Goal: Task Accomplishment & Management: Manage account settings

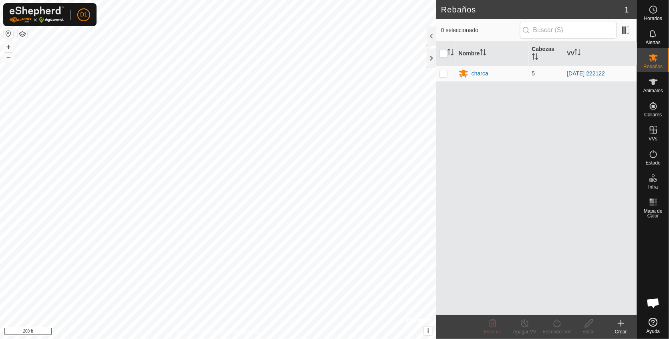
click at [468, 220] on div "Rebaños 1 0 seleccionado Nombre Cabezas VV charca 5 2025-08-18 222122 Eliminar …" at bounding box center [318, 169] width 637 height 339
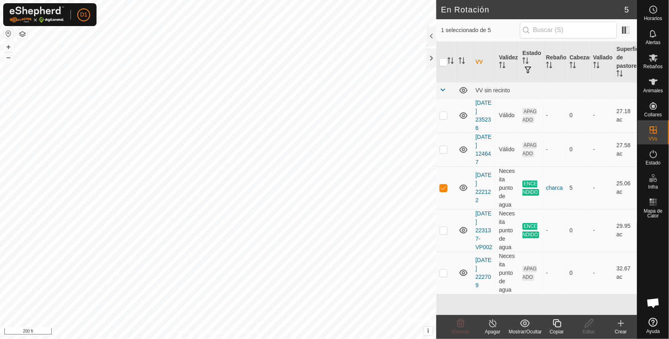
click at [555, 322] on icon at bounding box center [557, 323] width 8 height 8
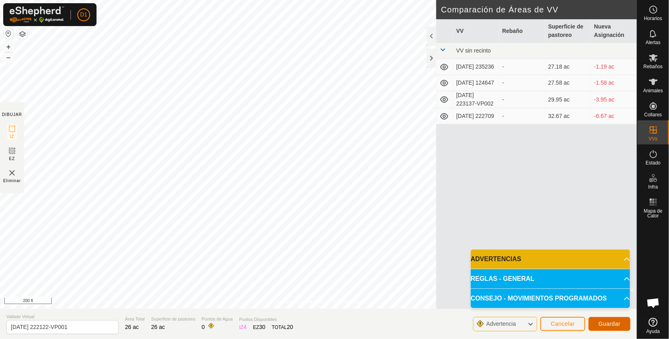
click at [611, 322] on span "Guardar" at bounding box center [610, 323] width 22 height 6
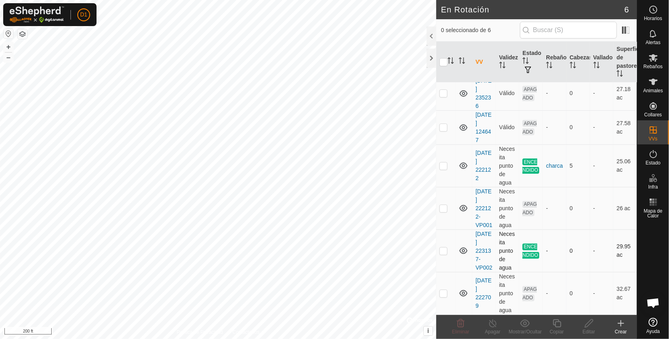
scroll to position [38, 0]
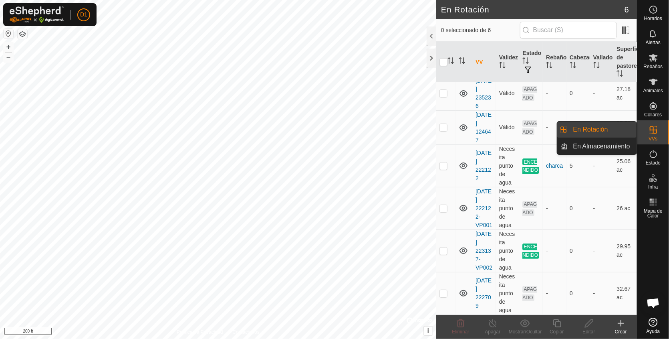
click at [591, 128] on link "En Rotación" at bounding box center [603, 129] width 69 height 16
click at [600, 147] on link "En Almacenamiento" at bounding box center [603, 146] width 69 height 16
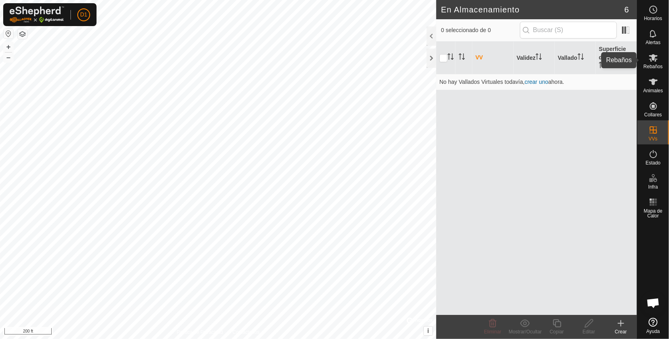
click at [652, 62] on icon at bounding box center [654, 58] width 10 height 10
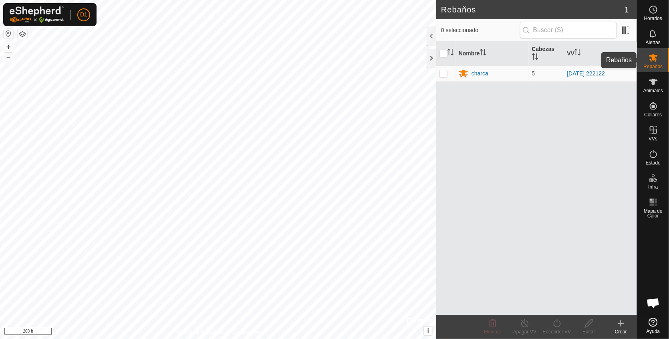
click at [653, 54] on icon at bounding box center [654, 58] width 10 height 10
click at [652, 158] on icon at bounding box center [654, 154] width 10 height 10
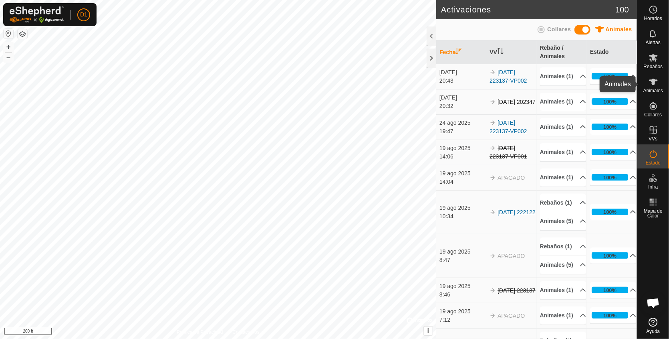
click at [654, 89] on span "Animales" at bounding box center [653, 90] width 20 height 5
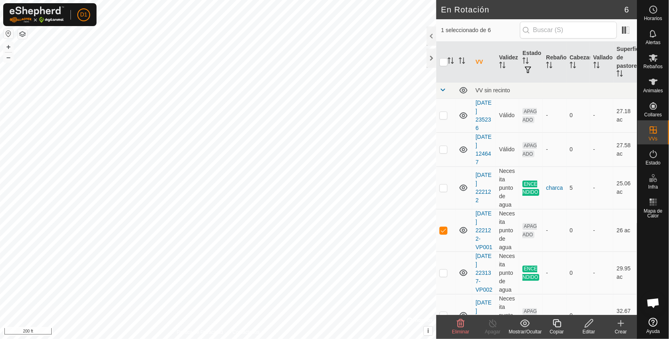
checkbox input "false"
checkbox input "true"
checkbox input "false"
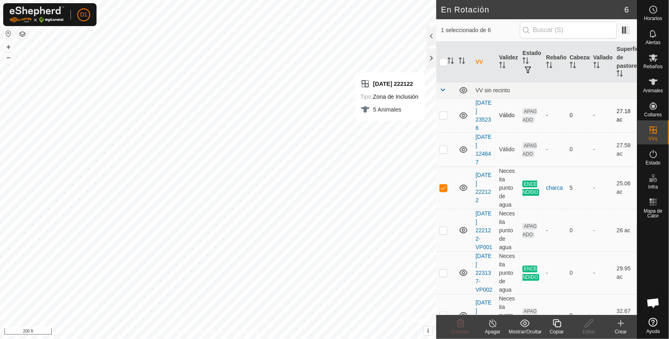
click at [444, 116] on p-checkbox at bounding box center [444, 115] width 8 height 6
checkbox input "false"
click at [443, 149] on p-checkbox at bounding box center [444, 149] width 8 height 6
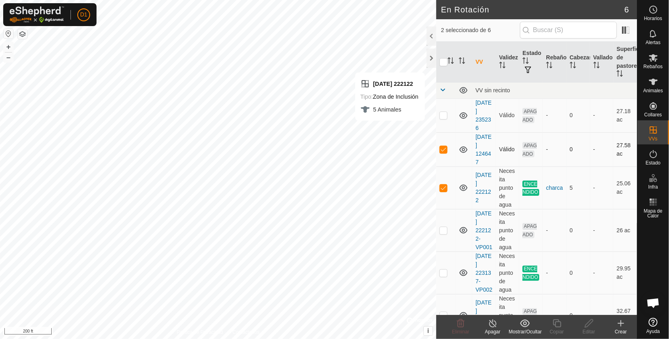
checkbox input "false"
click at [446, 187] on p-checkbox at bounding box center [444, 187] width 8 height 6
checkbox input "false"
click at [444, 115] on p-checkbox at bounding box center [444, 115] width 8 height 6
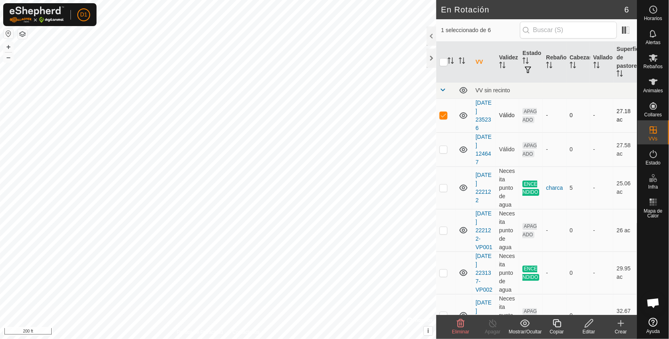
click at [444, 115] on p-checkbox at bounding box center [444, 115] width 8 height 6
checkbox input "false"
click at [443, 146] on p-checkbox at bounding box center [444, 149] width 8 height 6
checkbox input "false"
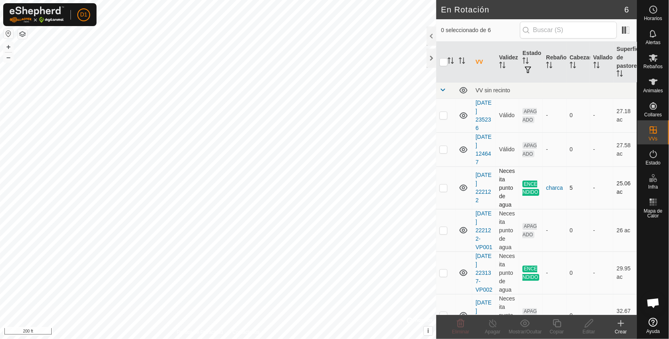
click at [443, 188] on p-checkbox at bounding box center [444, 187] width 8 height 6
checkbox input "false"
click at [443, 233] on p-checkbox at bounding box center [444, 230] width 8 height 6
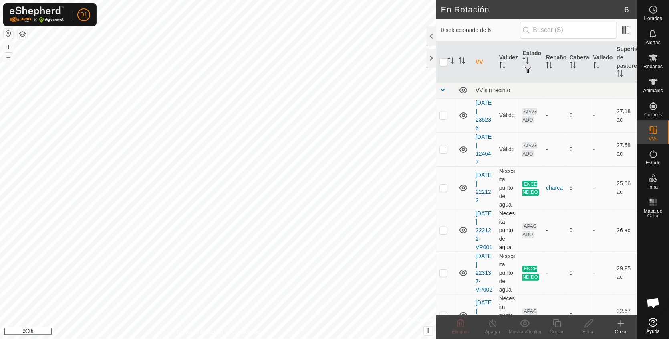
click at [443, 233] on p-checkbox at bounding box center [444, 230] width 8 height 6
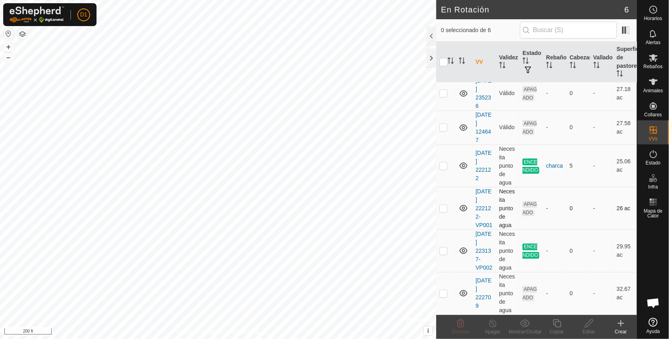
click at [442, 205] on p-checkbox at bounding box center [444, 208] width 8 height 6
checkbox input "false"
click at [442, 162] on p-checkbox at bounding box center [444, 165] width 8 height 6
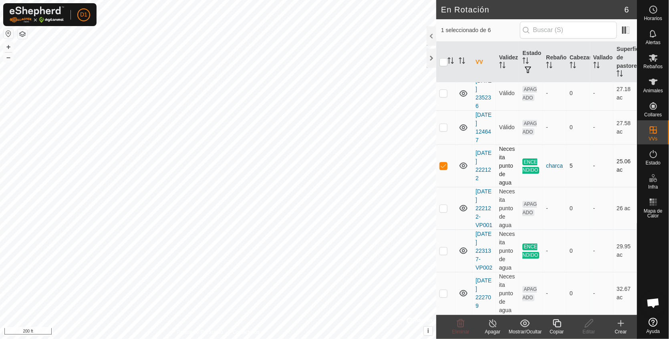
checkbox input "false"
click at [442, 247] on p-checkbox at bounding box center [444, 250] width 8 height 6
click at [444, 247] on p-checkbox at bounding box center [444, 250] width 8 height 6
checkbox input "false"
click at [444, 162] on p-checkbox at bounding box center [444, 165] width 8 height 6
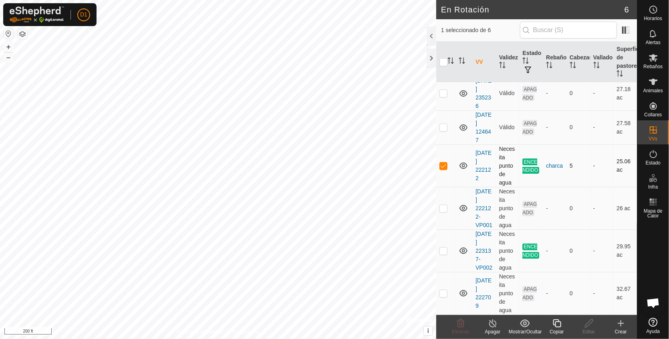
click at [444, 162] on p-checkbox at bounding box center [444, 165] width 8 height 6
checkbox input "false"
click at [442, 205] on p-checkbox at bounding box center [444, 208] width 8 height 6
click at [445, 205] on p-checkbox at bounding box center [444, 208] width 8 height 6
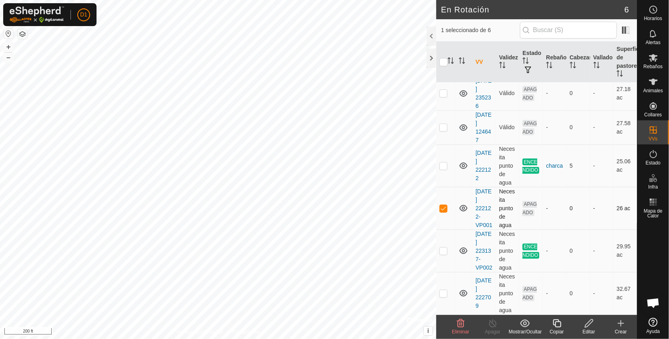
click at [445, 205] on p-checkbox at bounding box center [444, 208] width 8 height 6
checkbox input "false"
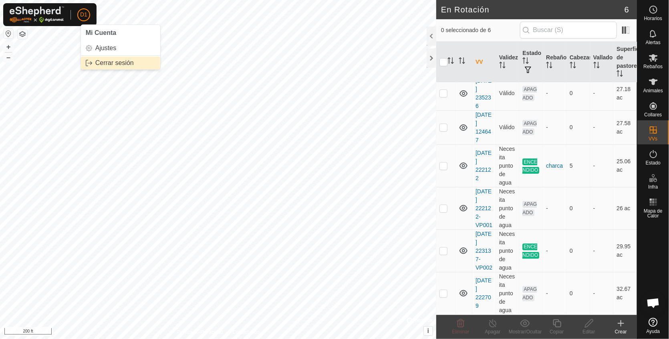
click at [111, 62] on link "Cerrar sesión" at bounding box center [120, 62] width 79 height 13
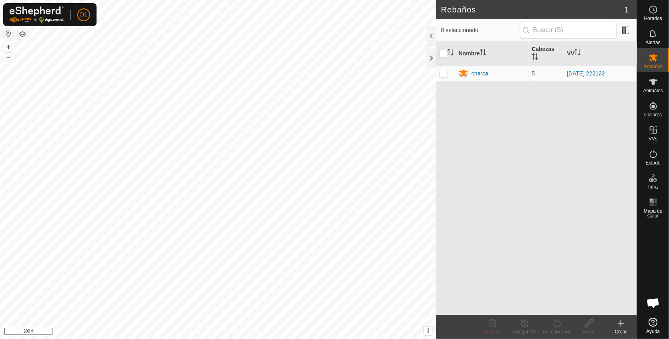
click at [364, 338] on html "D1 Horarios Alertas Rebaños Animales Collares VVs Estado Infra Mapa de Calor Ay…" at bounding box center [334, 169] width 669 height 339
click at [111, 60] on link "Cerrar sesión" at bounding box center [120, 62] width 79 height 13
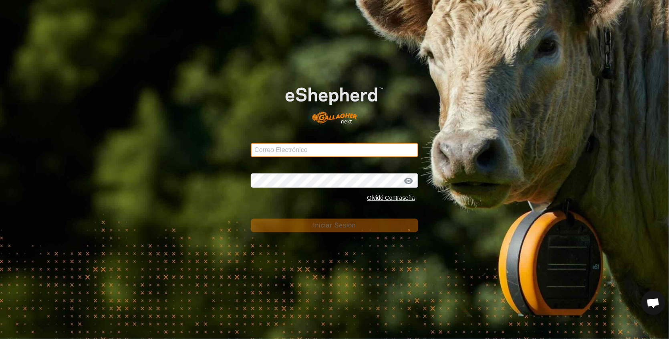
type input "[EMAIL_ADDRESS][DOMAIN_NAME]"
